Goal: Task Accomplishment & Management: Manage account settings

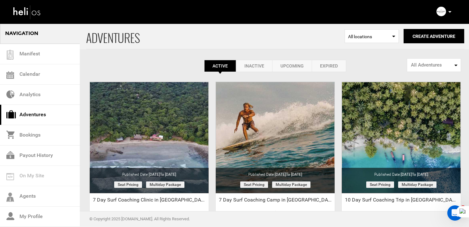
click at [449, 11] on icon at bounding box center [449, 12] width 3 height 2
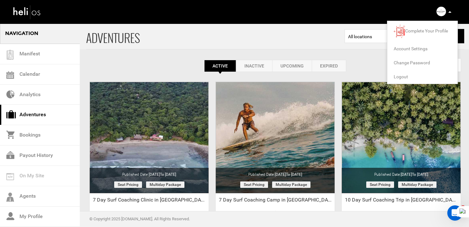
click at [400, 76] on span "Logout" at bounding box center [400, 76] width 14 height 5
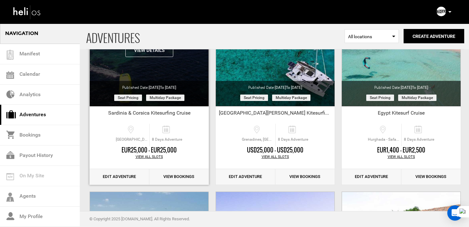
scroll to position [121, 0]
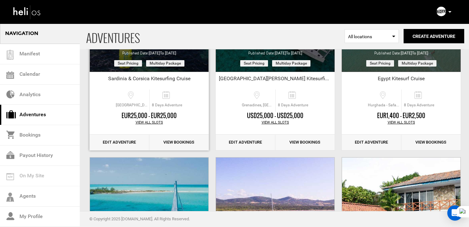
click at [121, 142] on link "Edit Adventure" at bounding box center [120, 143] width 60 height 16
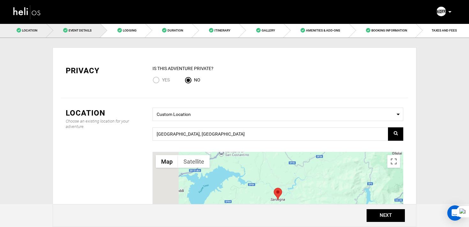
click at [81, 34] on link "Event Details" at bounding box center [74, 30] width 54 height 14
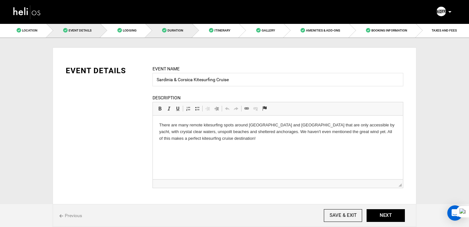
click at [169, 30] on span "Duration" at bounding box center [175, 31] width 16 height 4
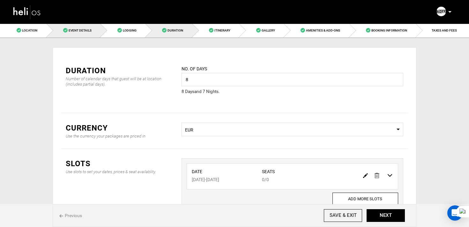
click at [71, 32] on span "Event Details" at bounding box center [80, 31] width 23 height 4
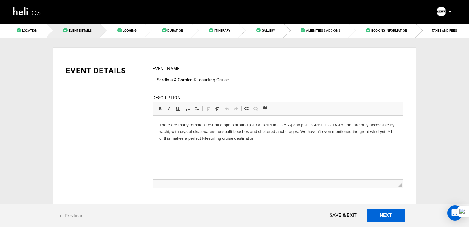
click at [383, 211] on button "NEXT" at bounding box center [385, 215] width 38 height 13
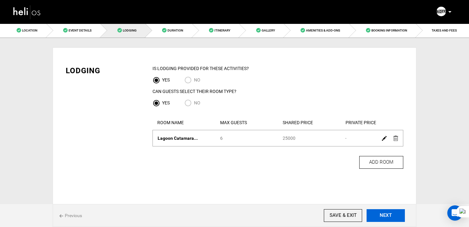
click at [383, 211] on button "NEXT" at bounding box center [385, 215] width 38 height 13
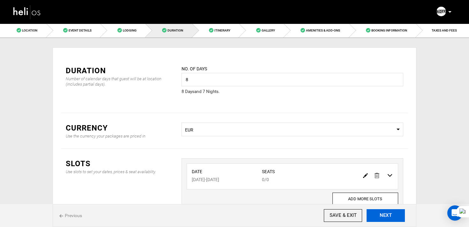
click at [383, 211] on button "NEXT" at bounding box center [385, 215] width 38 height 13
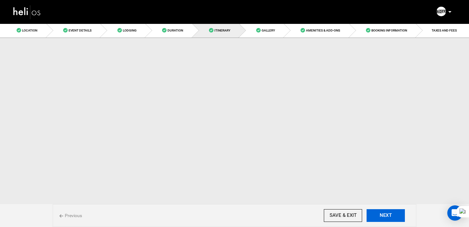
click at [383, 211] on button "NEXT" at bounding box center [385, 215] width 38 height 13
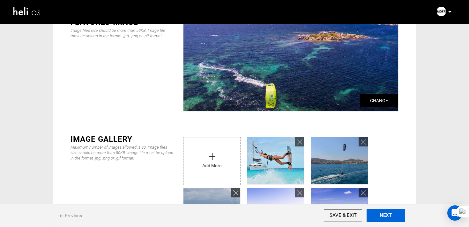
click at [383, 211] on button "NEXT" at bounding box center [385, 215] width 38 height 13
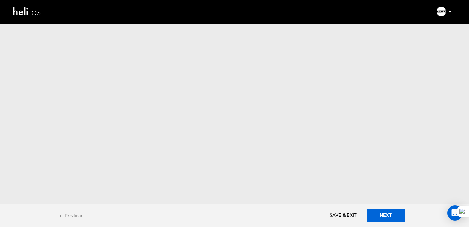
click at [383, 211] on button "NEXT" at bounding box center [385, 215] width 38 height 13
